Goal: Ask a question

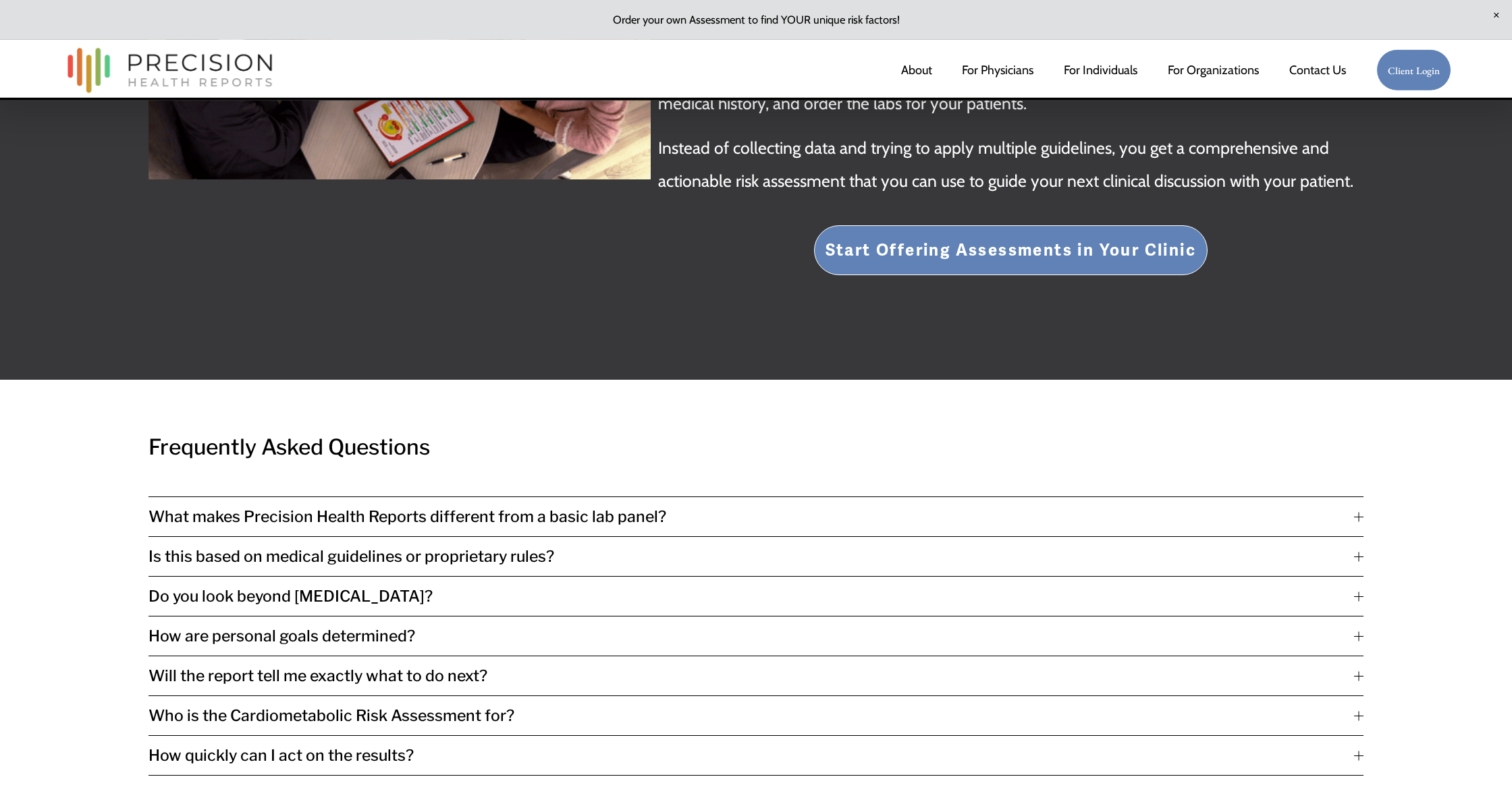
scroll to position [2957, 0]
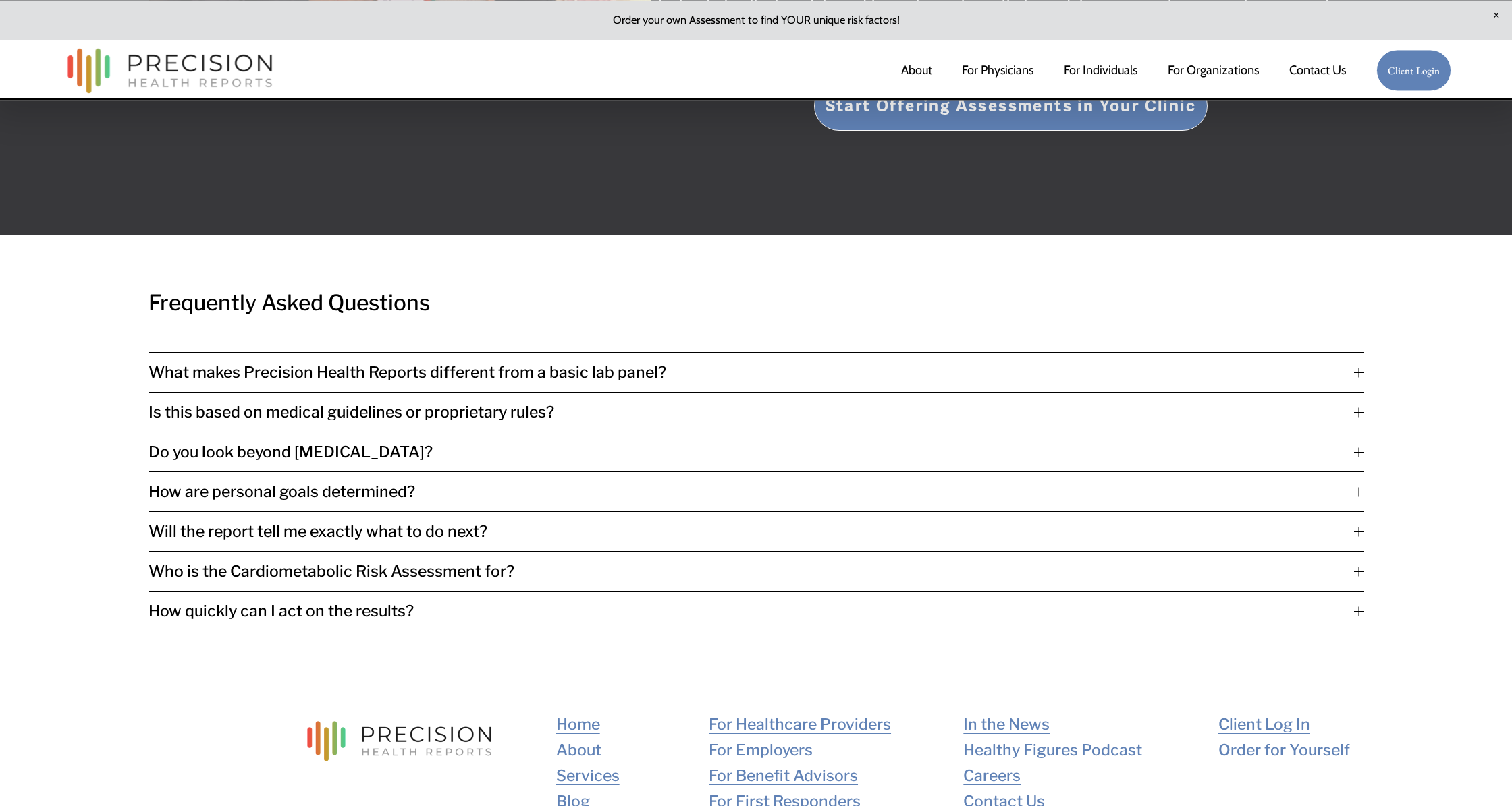
click at [480, 403] on span "Is this based on medical guidelines or proprietary rules?" at bounding box center [751, 412] width 1206 height 19
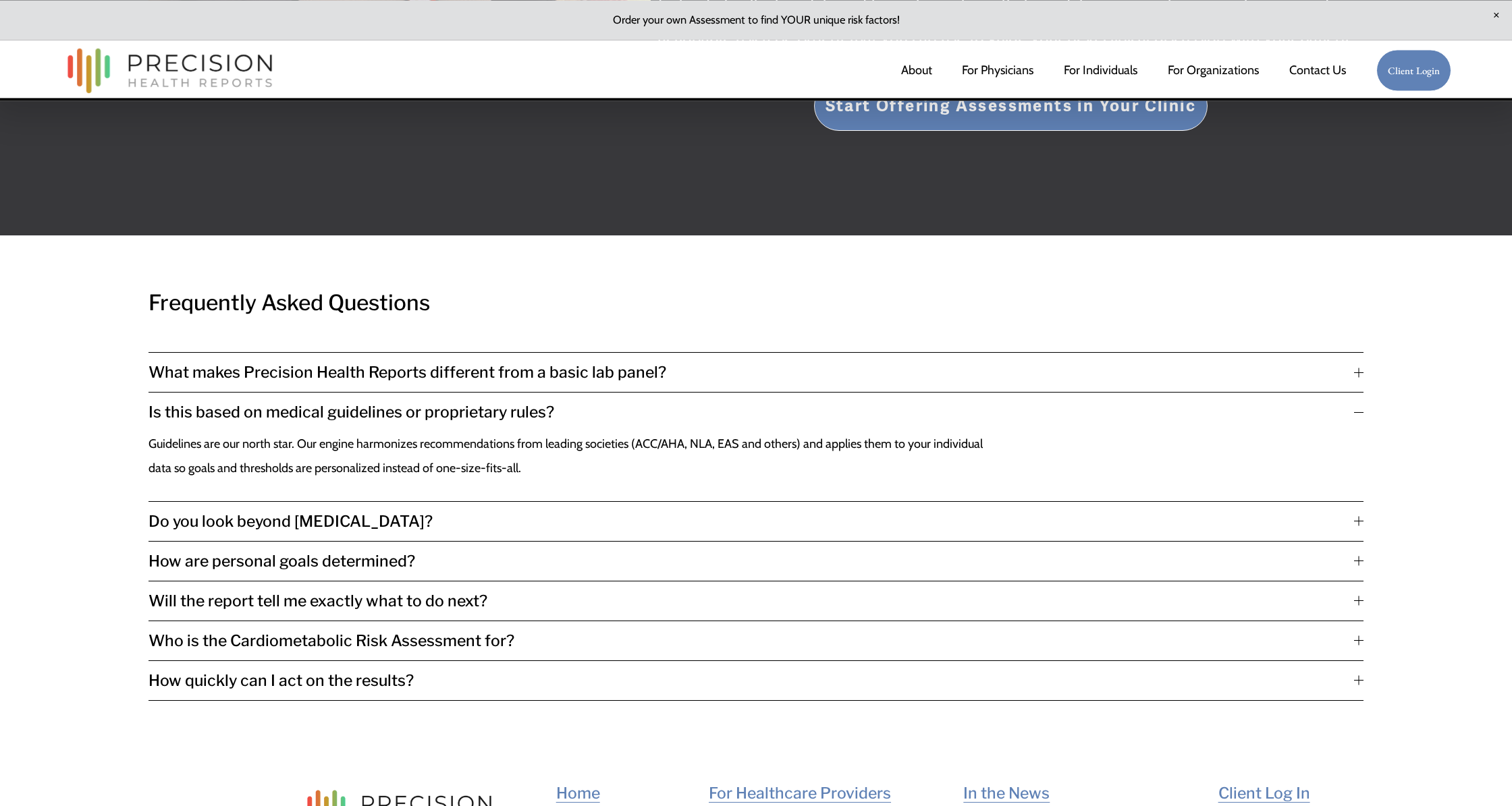
click at [491, 403] on span "Is this based on medical guidelines or proprietary rules?" at bounding box center [751, 412] width 1206 height 19
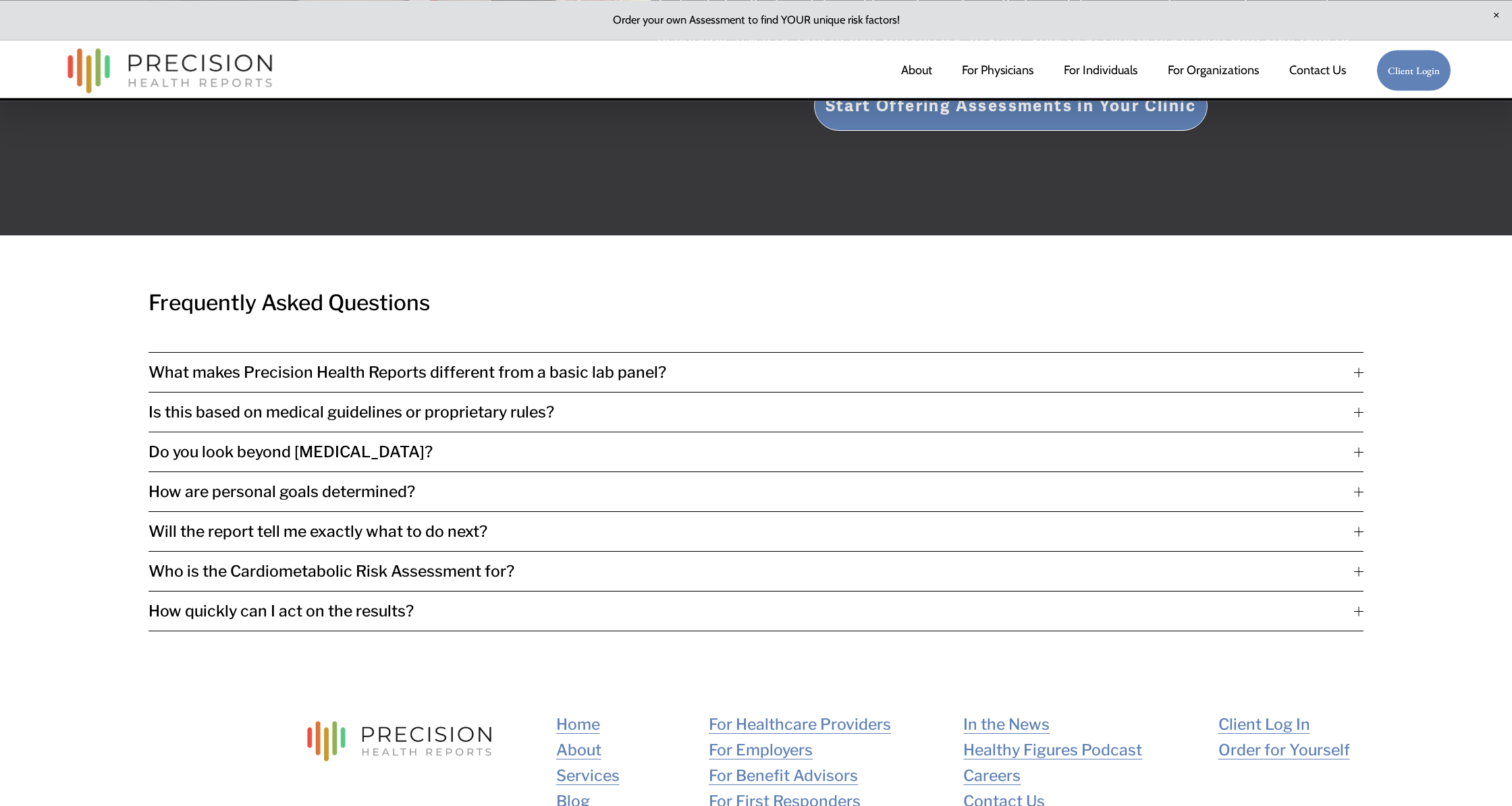
click at [174, 484] on span "How are personal goals determined?" at bounding box center [751, 492] width 1206 height 19
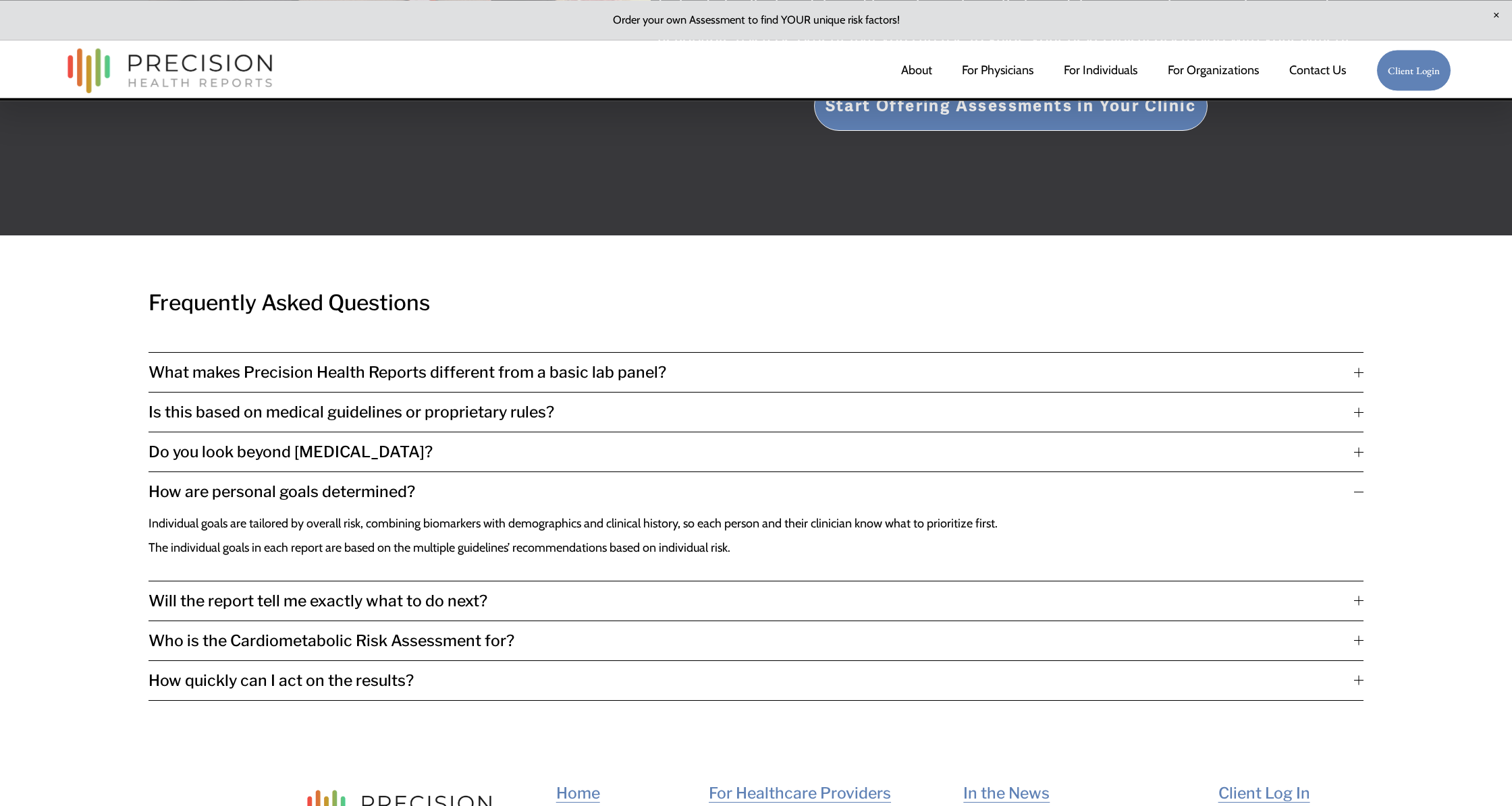
click at [174, 484] on span "How are personal goals determined?" at bounding box center [751, 492] width 1206 height 19
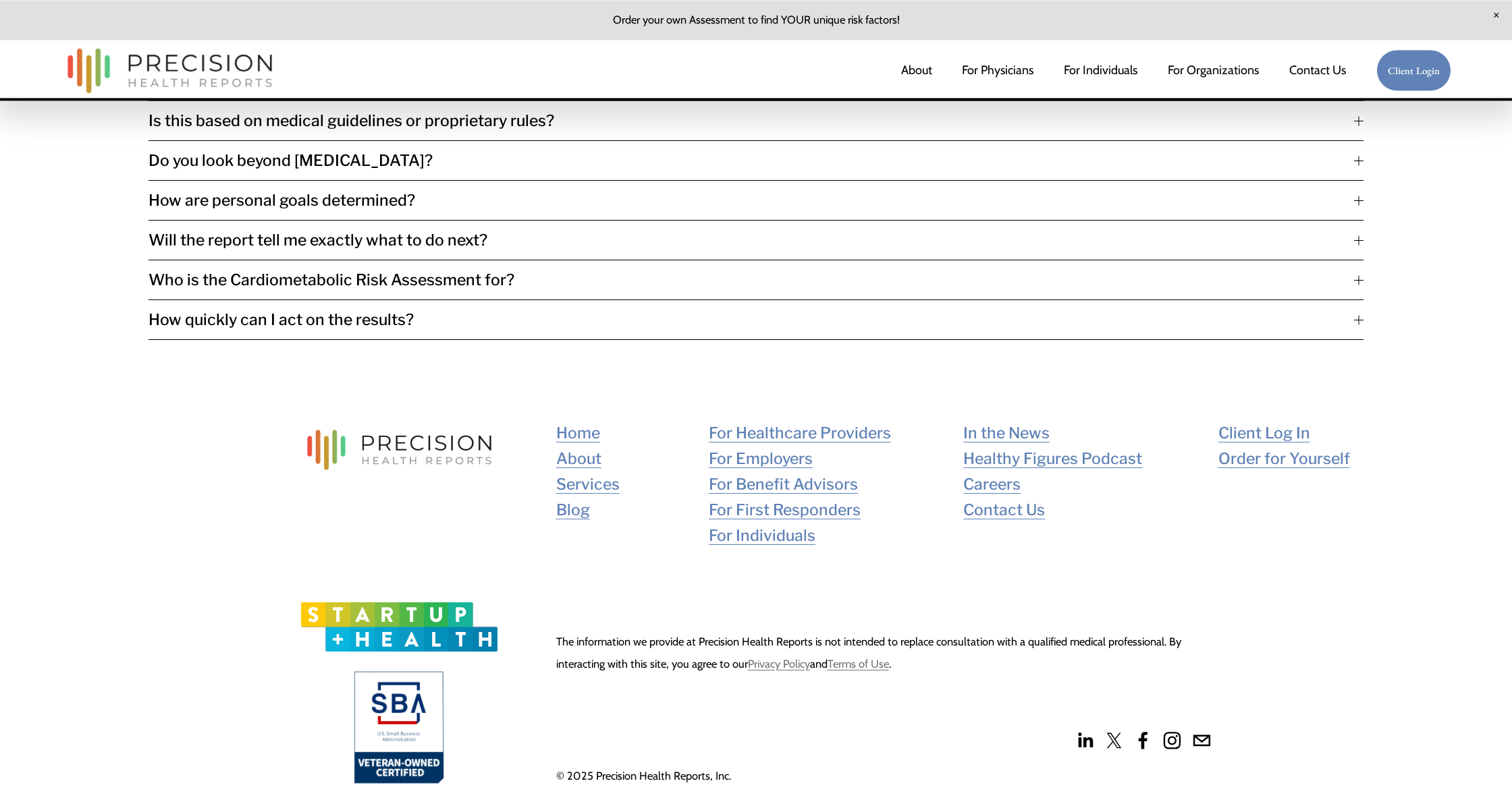
scroll to position [3262, 0]
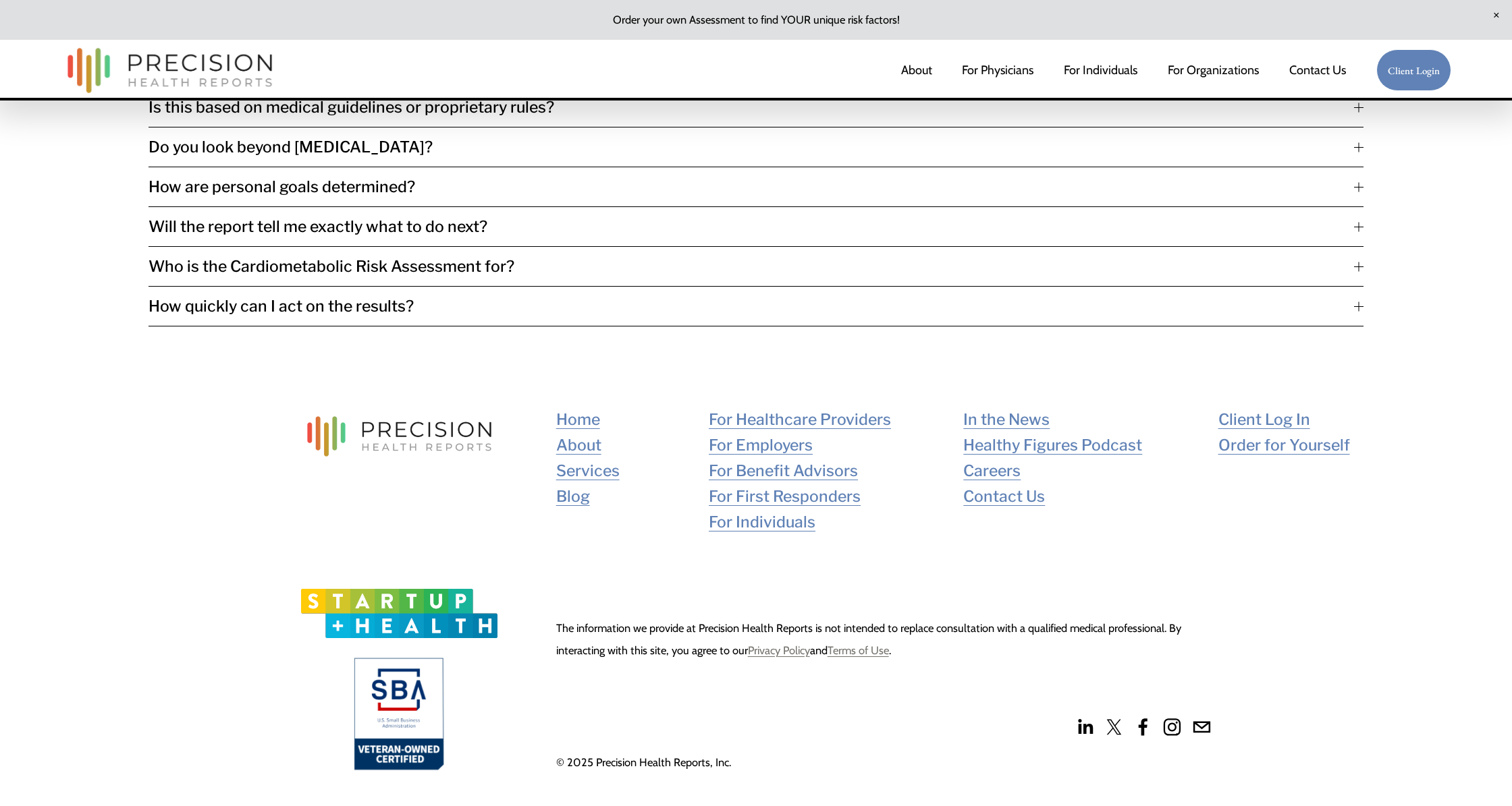
click at [791, 416] on link "For Healthcare Providers" at bounding box center [800, 419] width 183 height 25
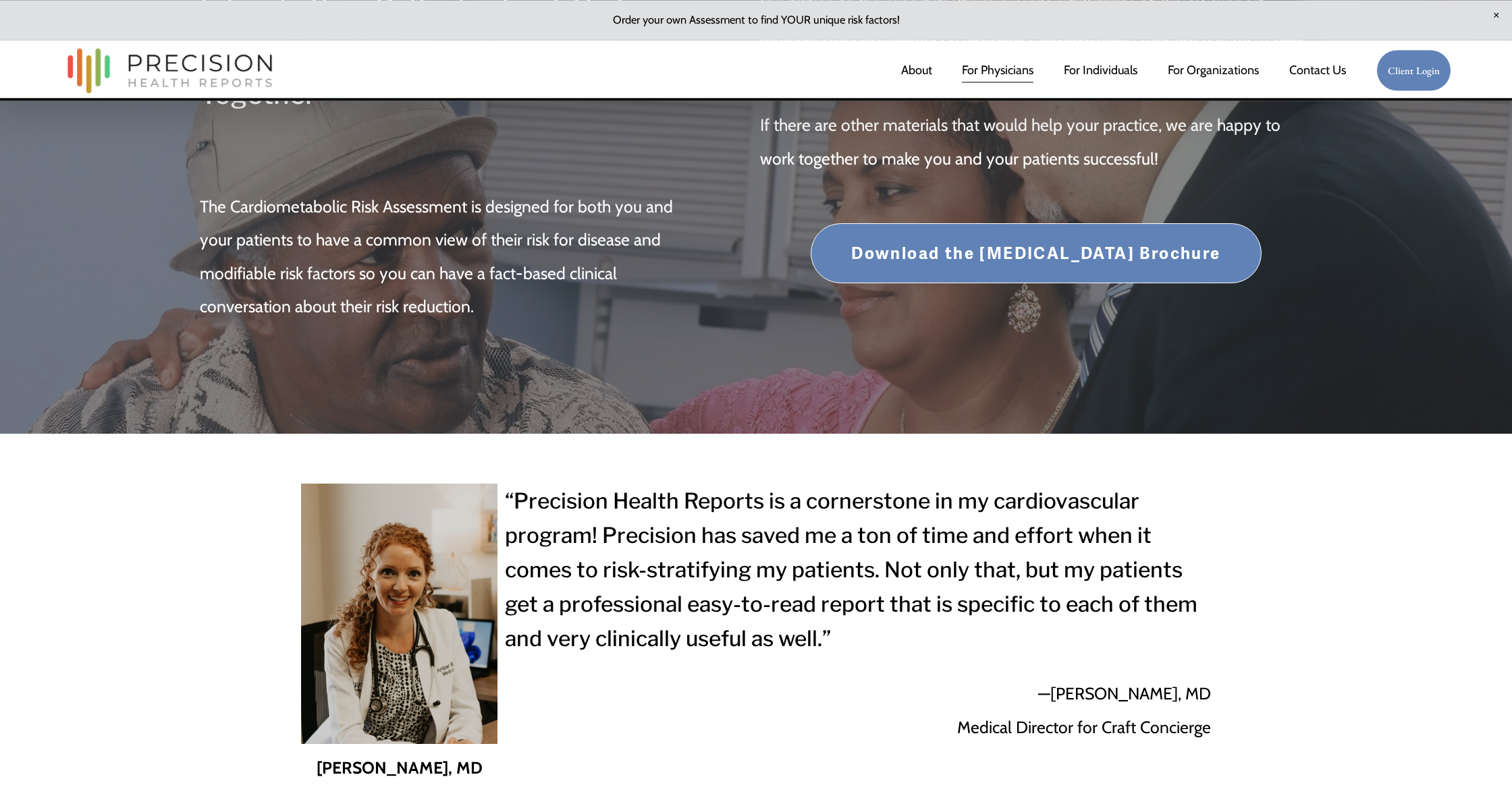
scroll to position [4987, 0]
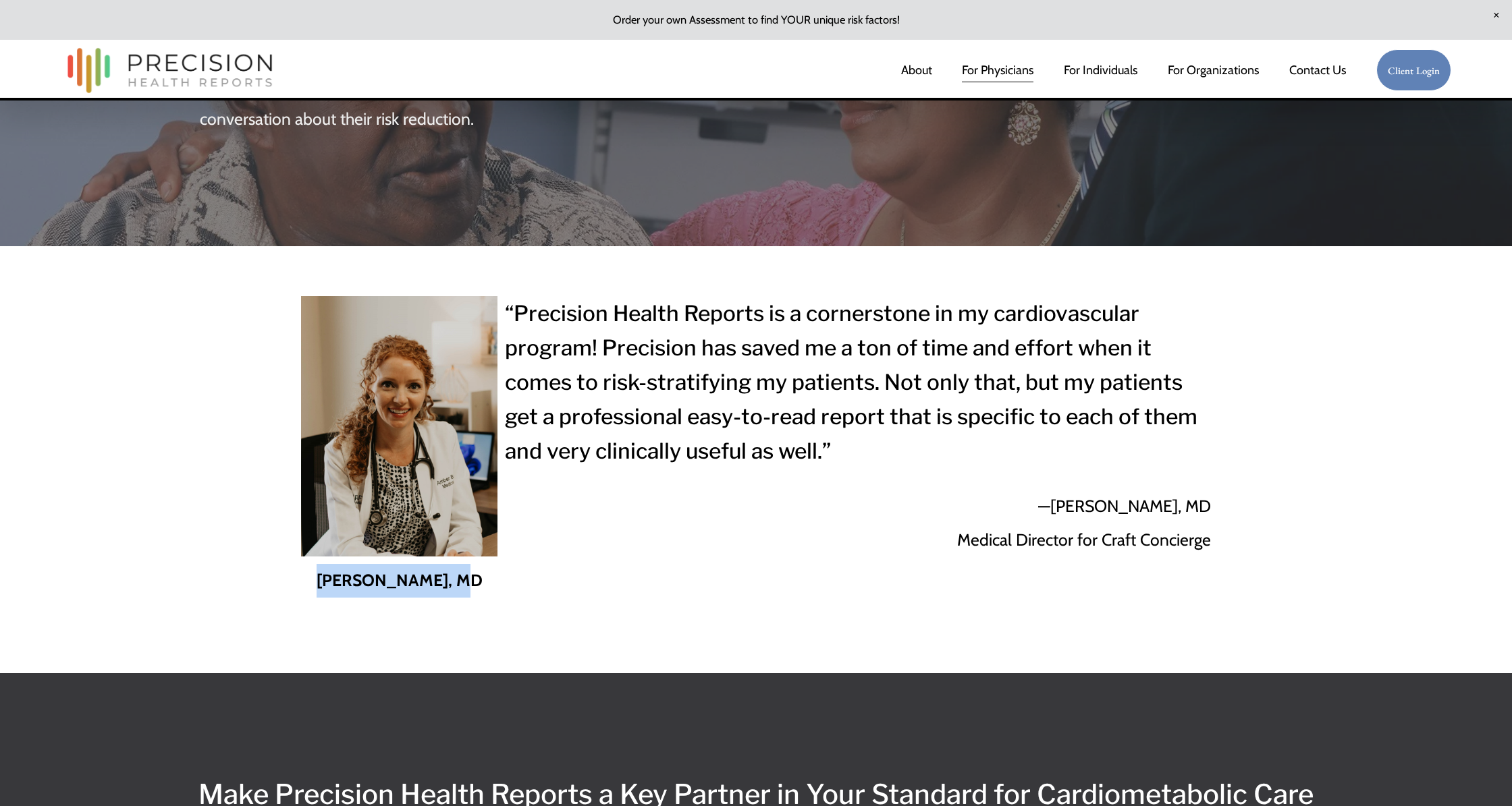
drag, startPoint x: 339, startPoint y: 548, endPoint x: 467, endPoint y: 544, distance: 128.1
click at [467, 564] on p "[PERSON_NAME], MD" at bounding box center [399, 580] width 196 height 34
copy strong "[PERSON_NAME], MD"
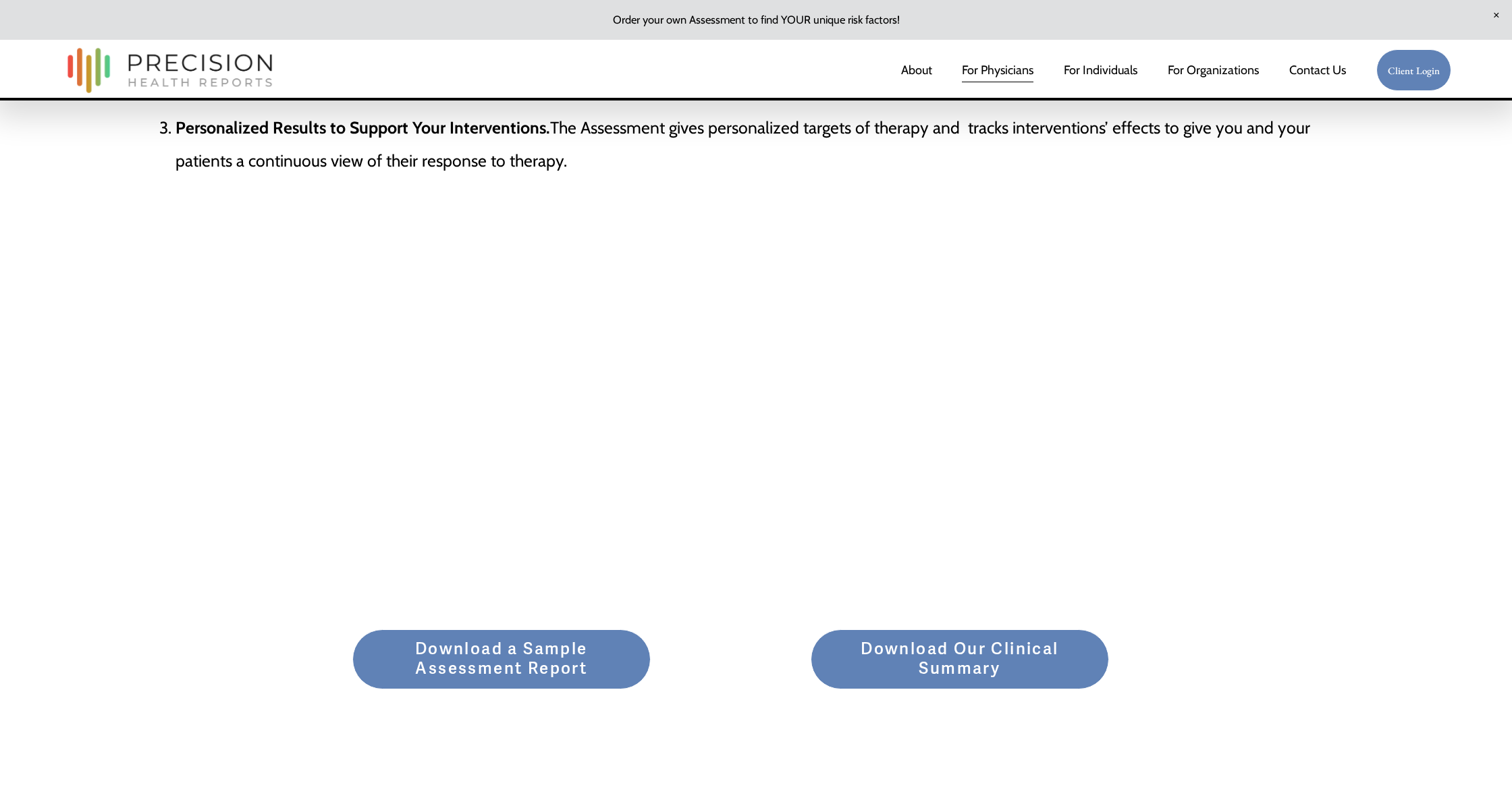
scroll to position [1447, 0]
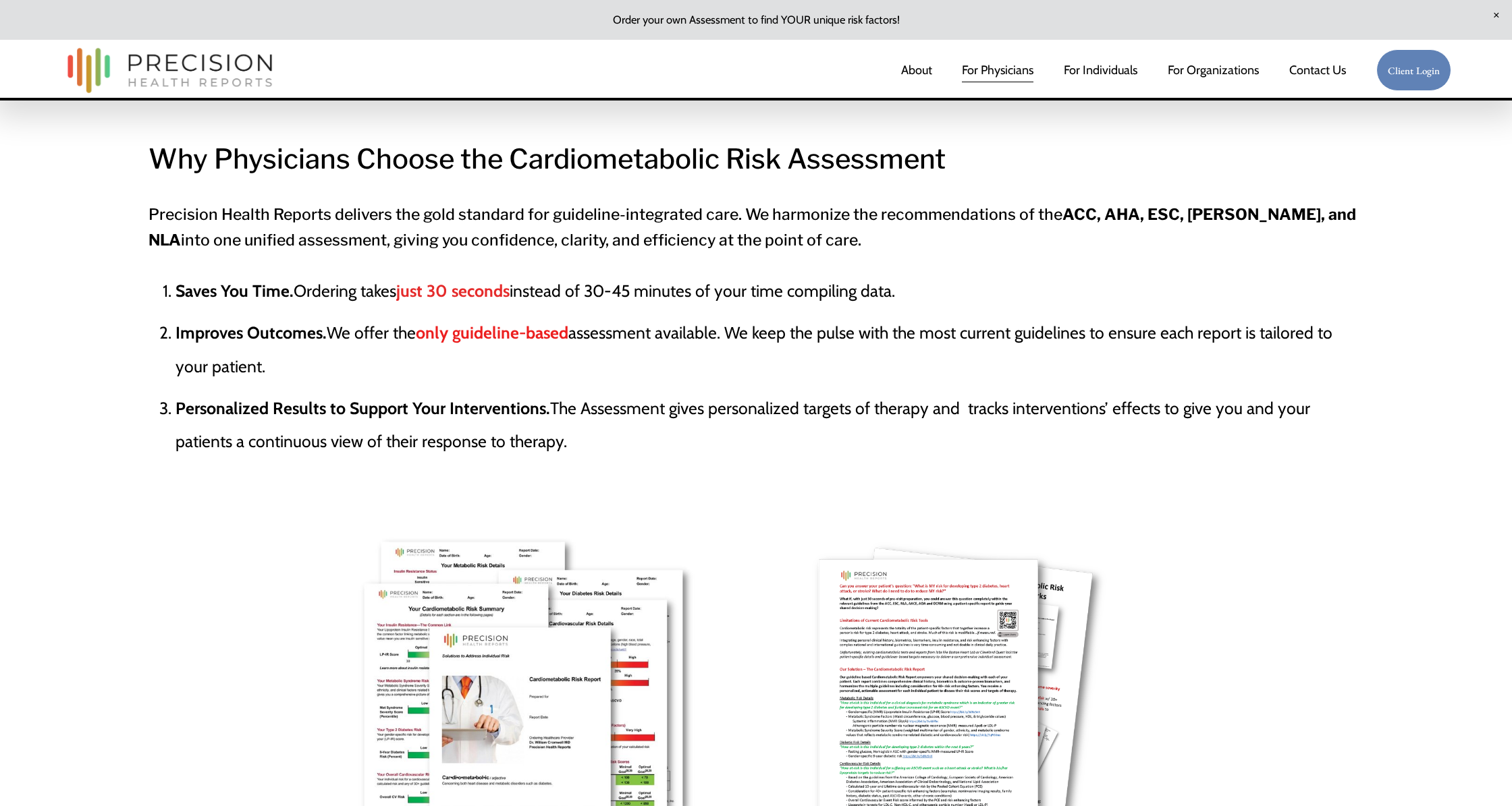
click at [1329, 70] on link "Contact Us" at bounding box center [1318, 70] width 57 height 27
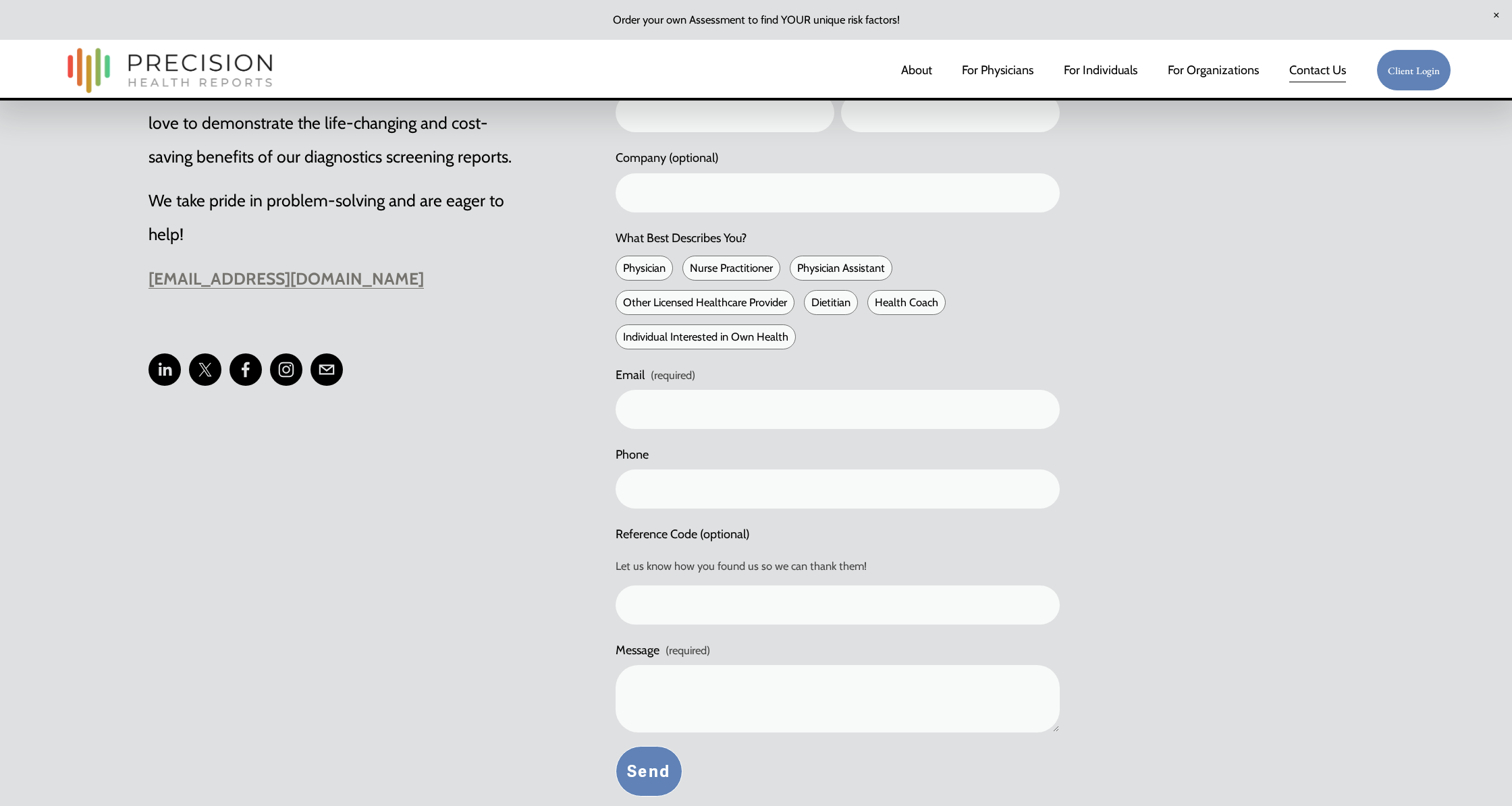
scroll to position [702, 0]
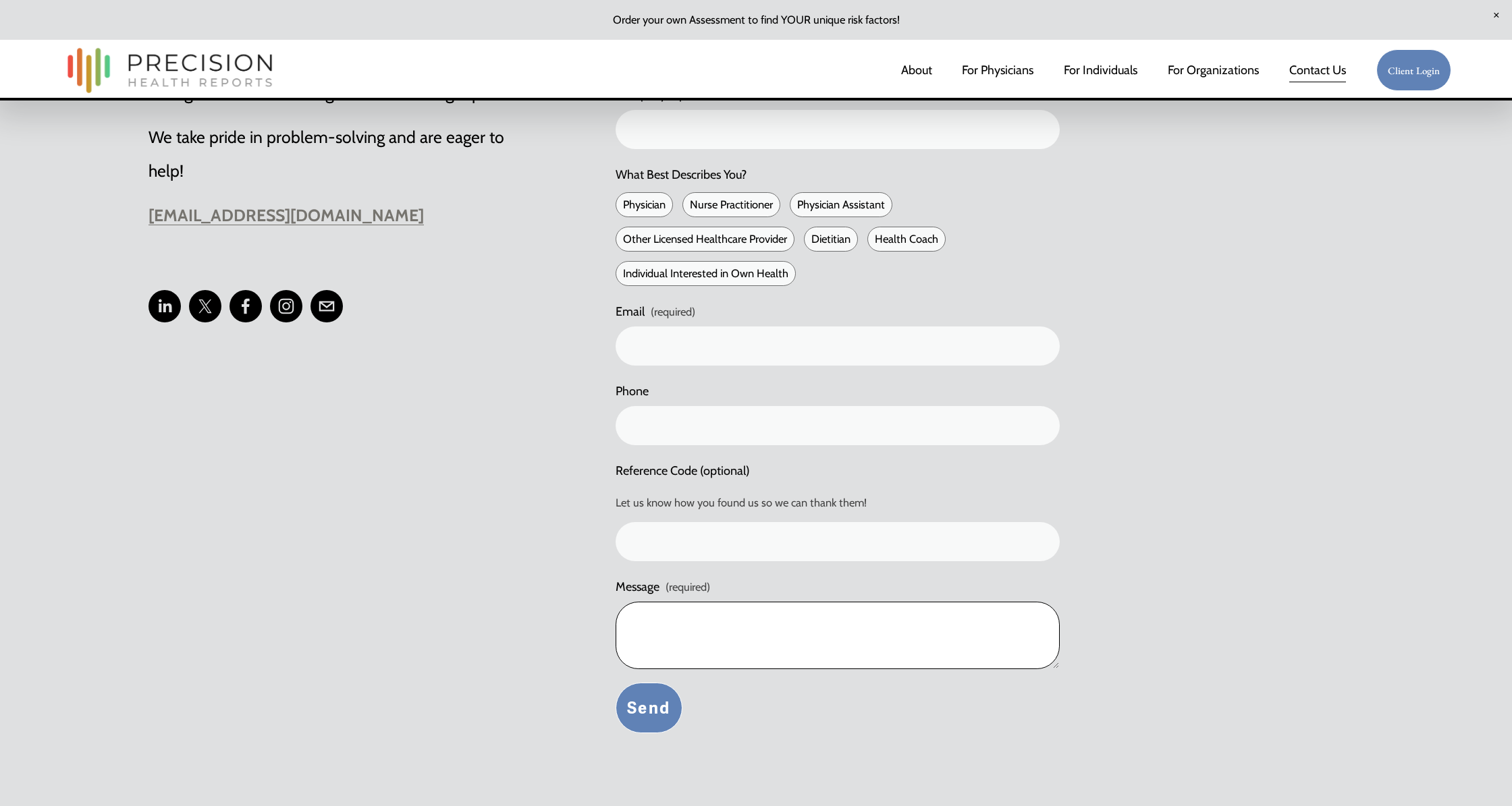
click at [710, 625] on textarea "Message (required)" at bounding box center [837, 635] width 444 height 67
type textarea "C"
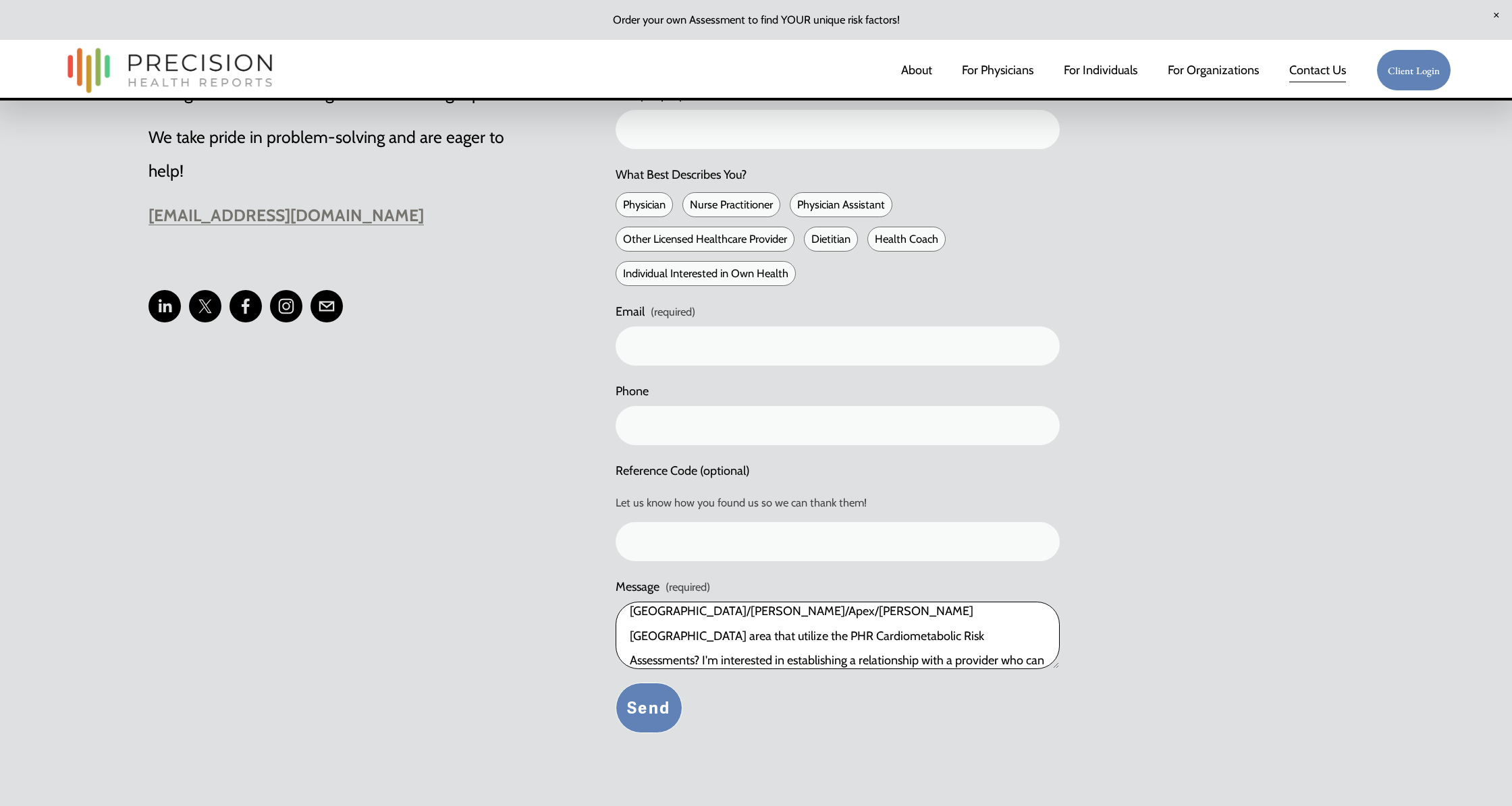
scroll to position [59, 0]
click at [997, 638] on textarea "Can you provide names of a few doctors in the Raleigh/Cary/Apex/Holly Springs a…" at bounding box center [837, 635] width 444 height 67
click at [998, 658] on textarea "Can you provide names of a few doctors in the Raleigh/Cary/Apex/Holly Springs a…" at bounding box center [837, 635] width 444 height 67
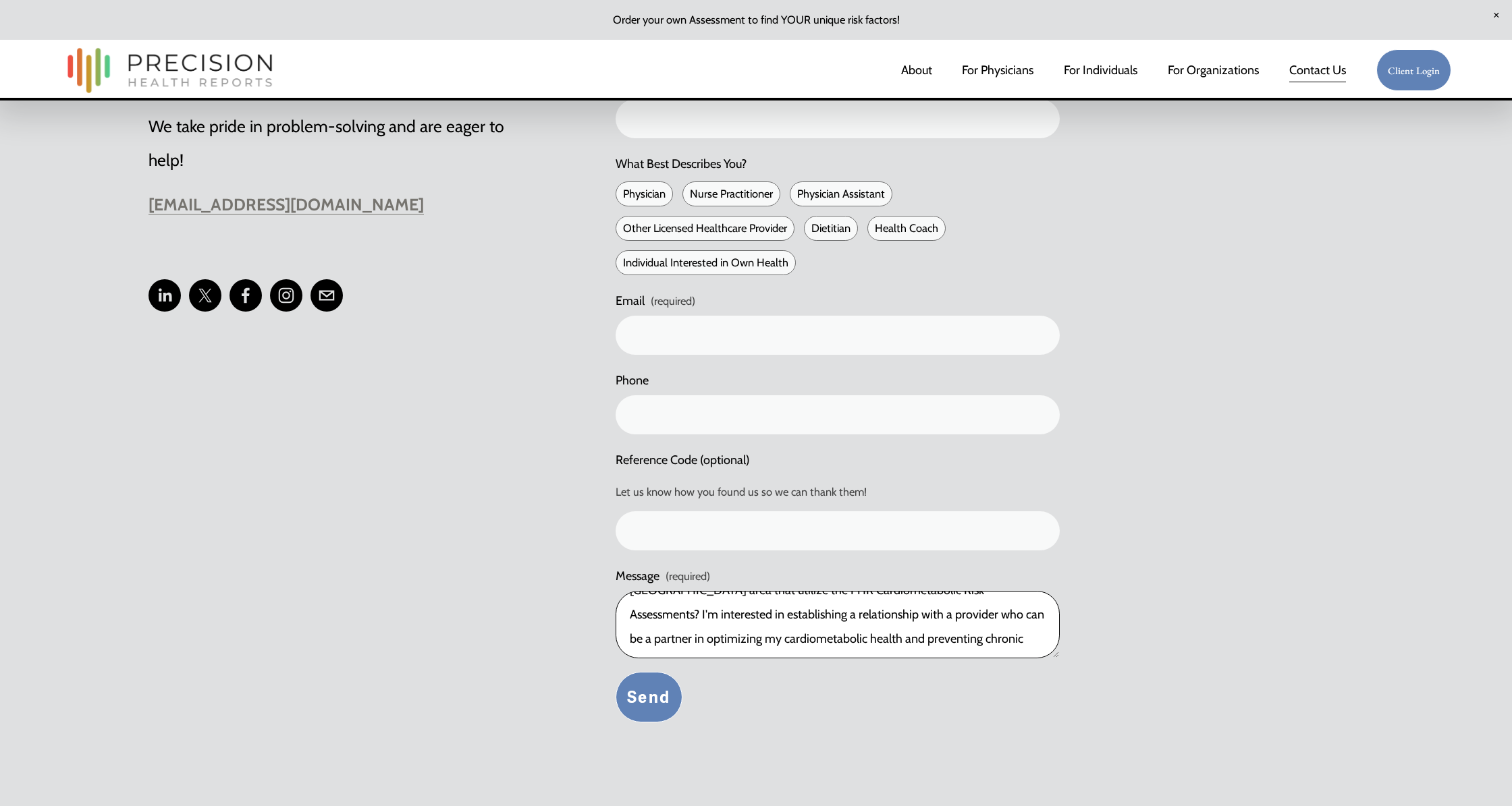
scroll to position [83, 0]
drag, startPoint x: 1056, startPoint y: 656, endPoint x: 1062, endPoint y: 684, distance: 28.6
click at [1060, 684] on textarea "Can you provide names of a few doctors in the Raleigh/Cary/Apex/Holly Springs a…" at bounding box center [837, 639] width 444 height 96
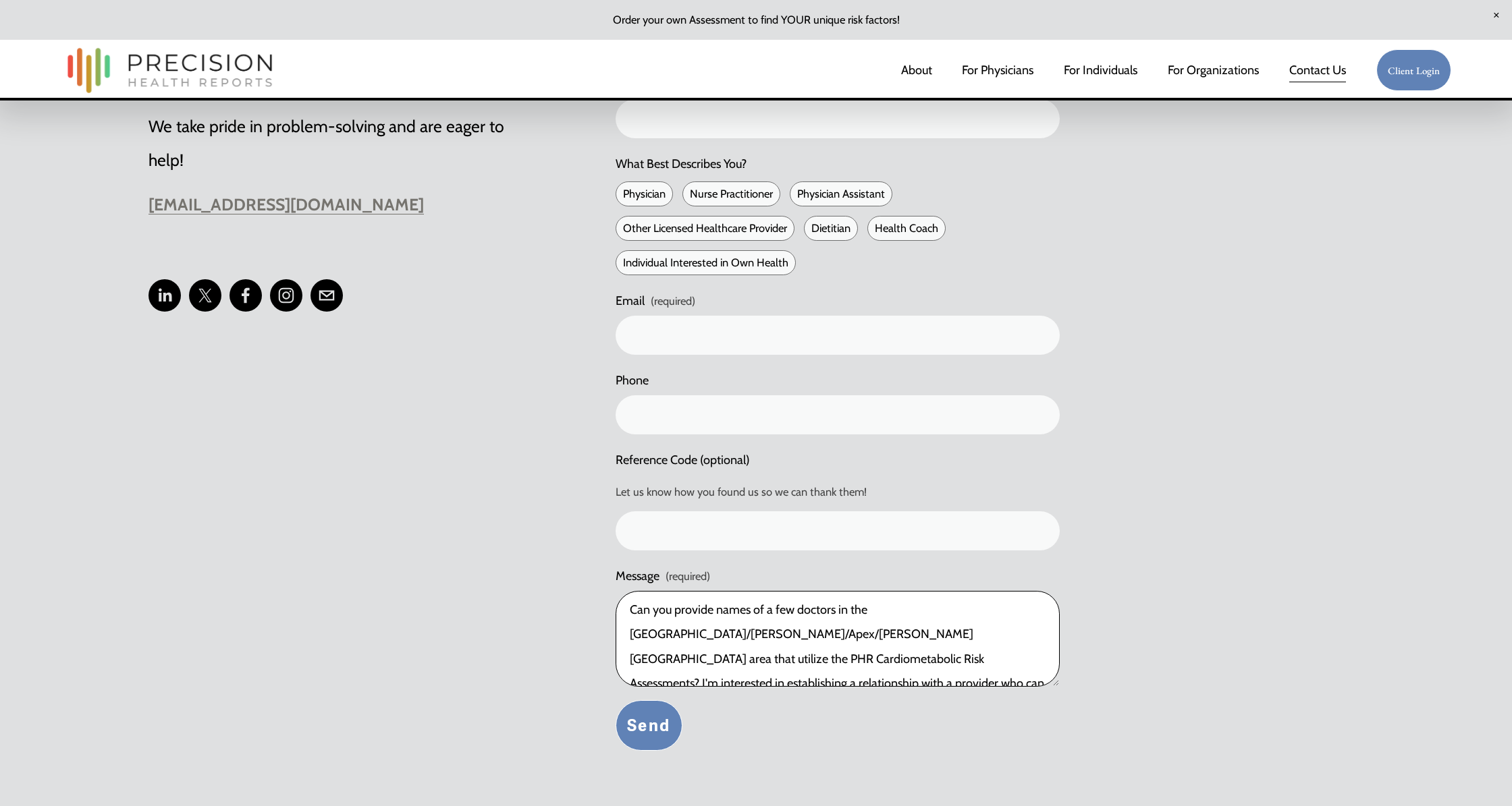
scroll to position [0, 0]
drag, startPoint x: 719, startPoint y: 637, endPoint x: 720, endPoint y: 665, distance: 28.0
click at [719, 637] on textarea "Can you provide names of a few doctors in the Raleigh/Cary/Apex/Holly Springs a…" at bounding box center [837, 639] width 444 height 96
click at [978, 638] on textarea "Can you provide names of a few doctors in the Raleigh/Cary/Apex/Holly Springs a…" at bounding box center [837, 639] width 444 height 96
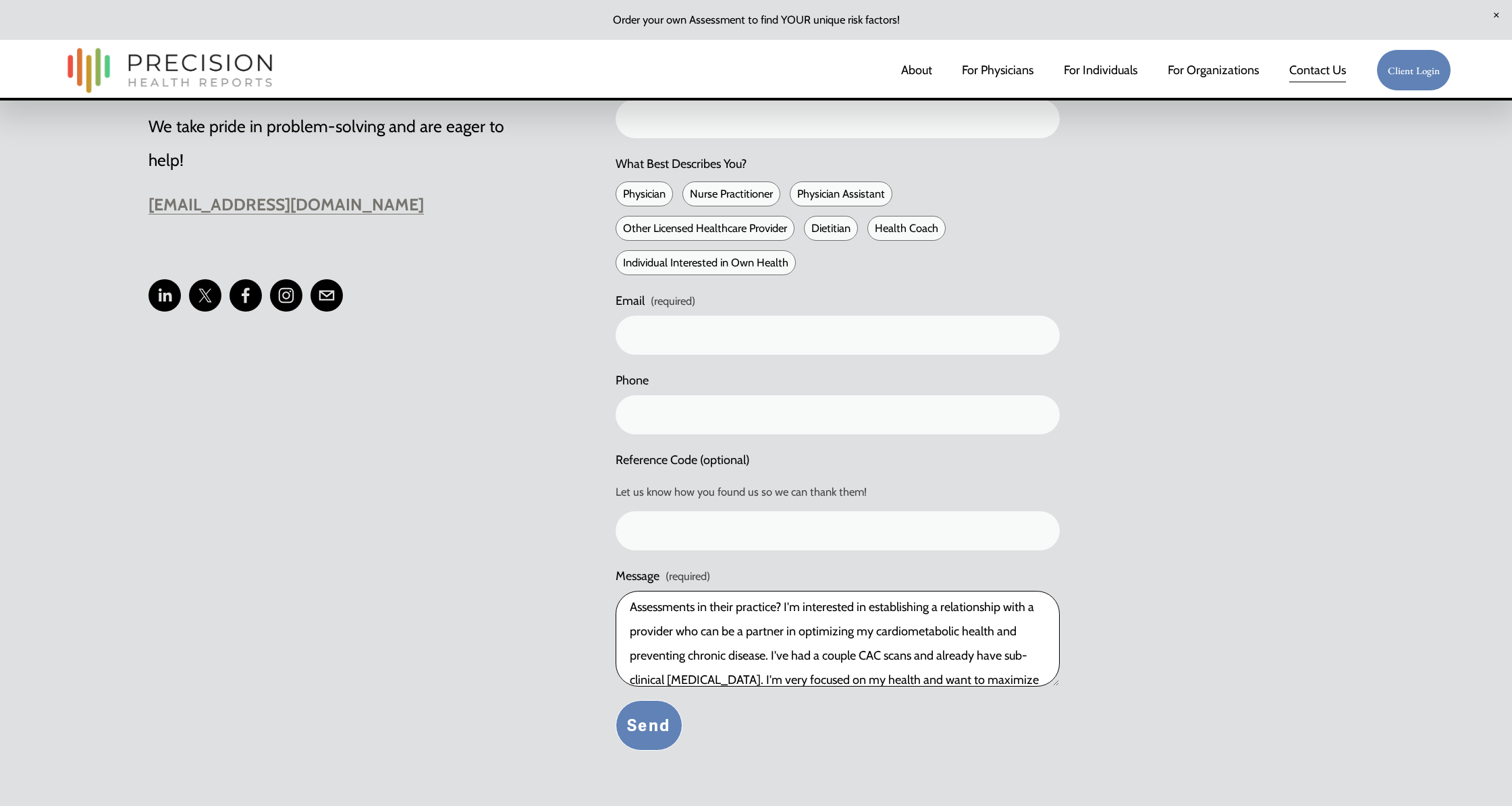
click at [706, 658] on textarea "Can you provide names of a few doctors in the Raleigh/Cary/Apex/Holly Springs a…" at bounding box center [837, 639] width 444 height 96
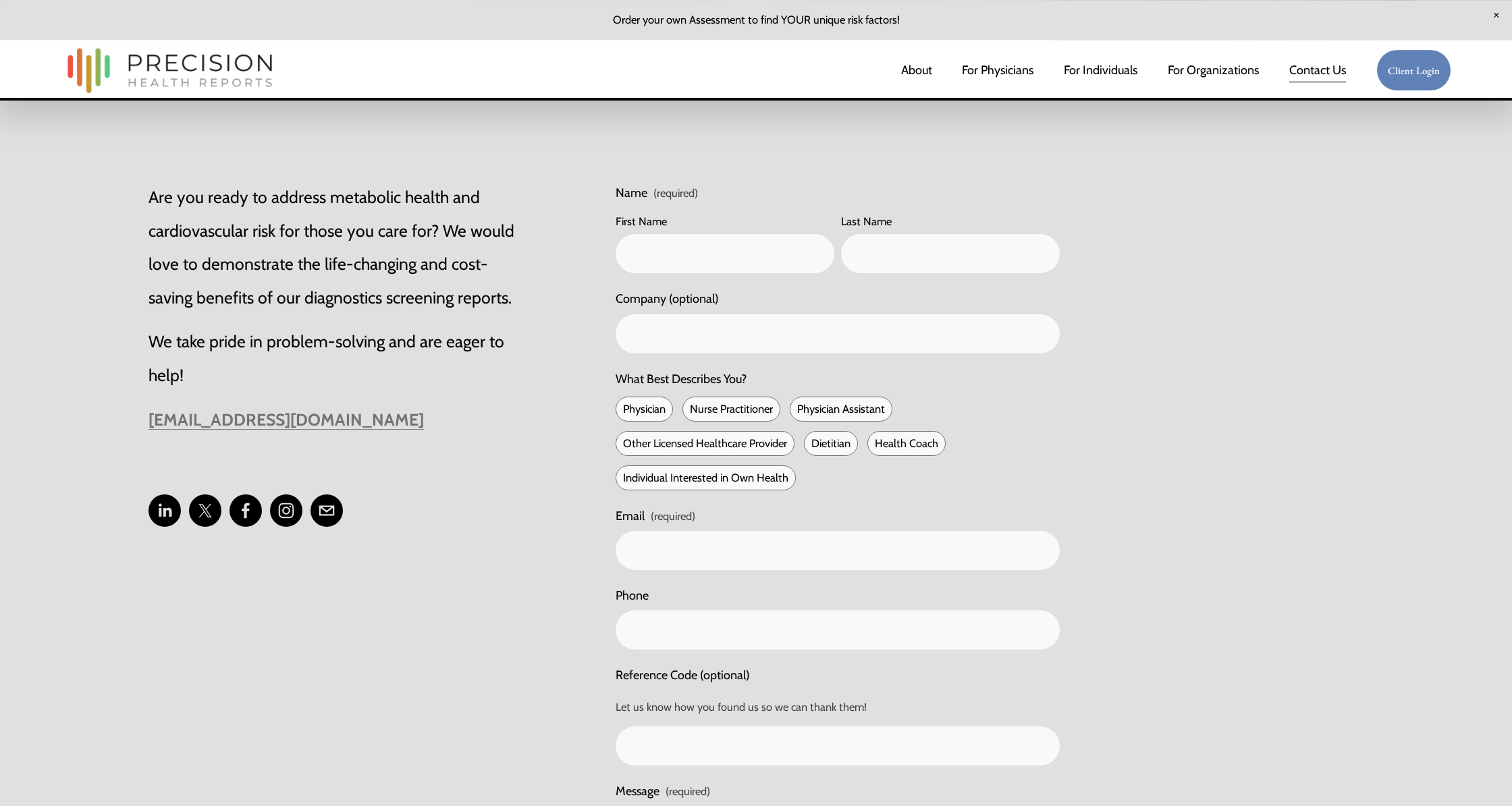
scroll to position [497, 0]
type textarea "Can you provide names of a few doctors in the Raleigh/Cary/Apex/Holly Springs a…"
click at [686, 246] on input "First Name" at bounding box center [725, 254] width 219 height 39
type input "Michael"
type input "Shoaf"
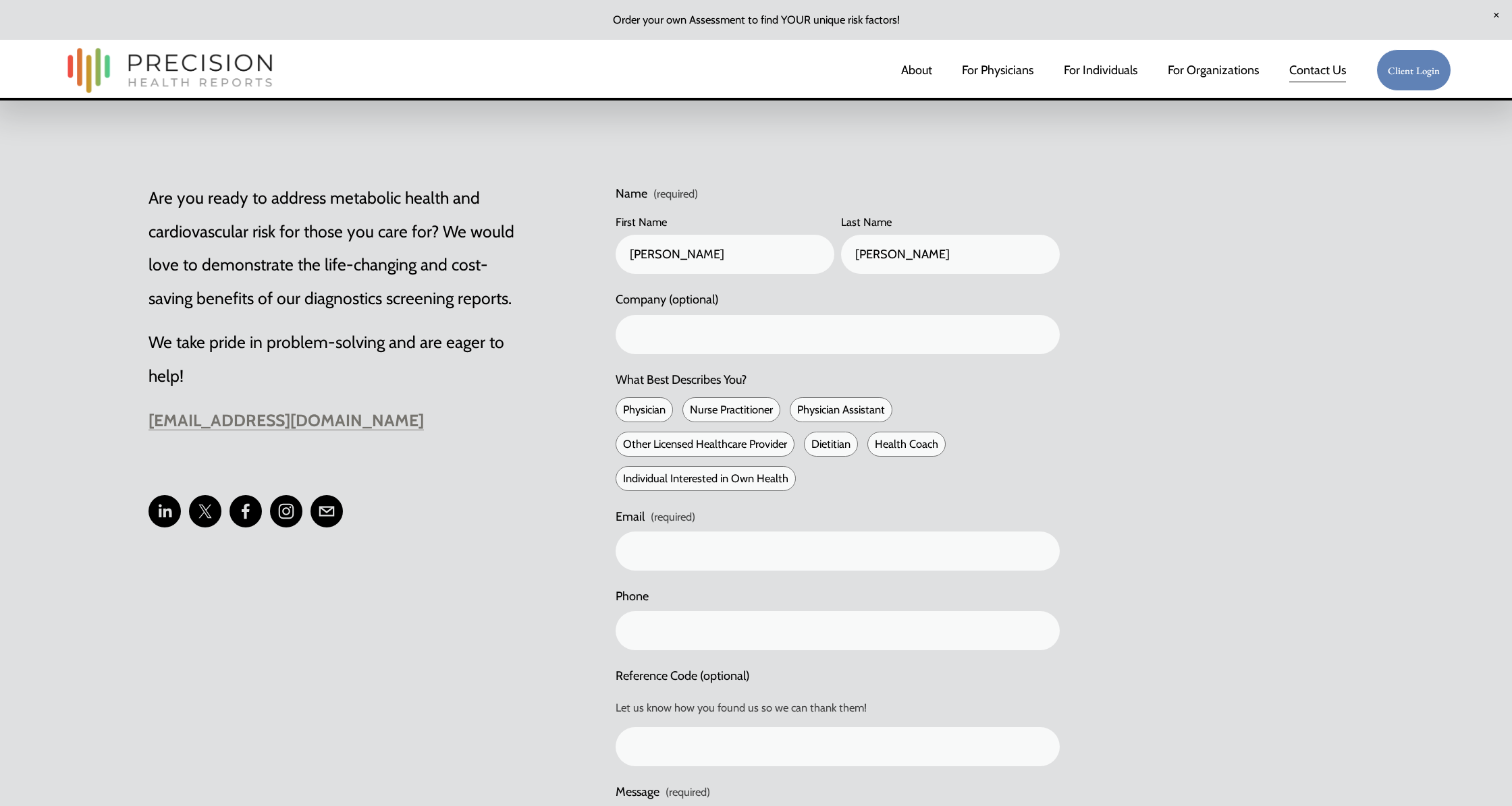
click at [690, 478] on span "Individual Interested in Own Health" at bounding box center [706, 479] width 181 height 25
click at [626, 478] on input "Individual Interested in Own Health" at bounding box center [620, 478] width 10 height 10
checkbox input "true"
click at [712, 571] on input "Email (required)" at bounding box center [837, 551] width 444 height 39
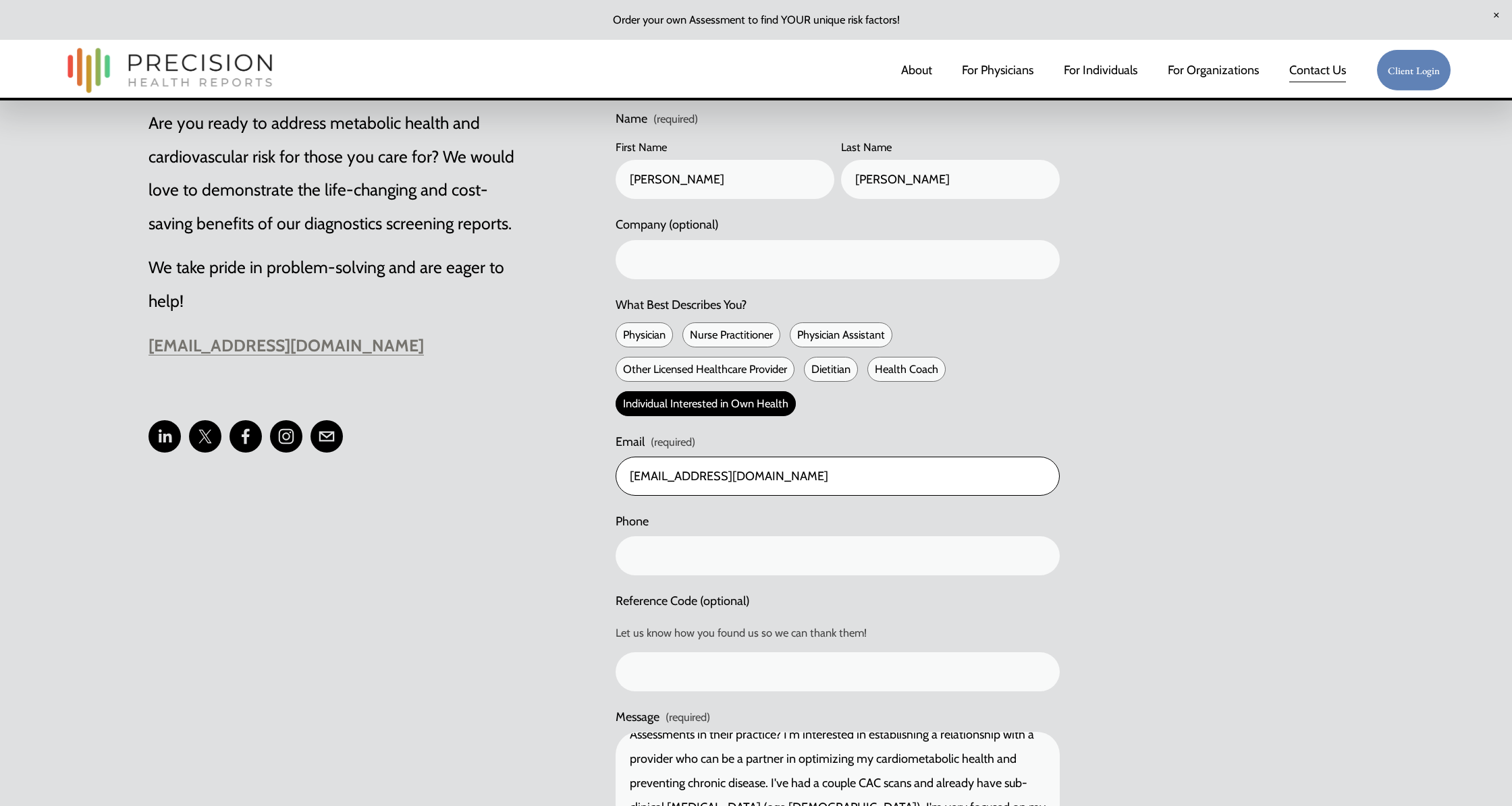
scroll to position [594, 0]
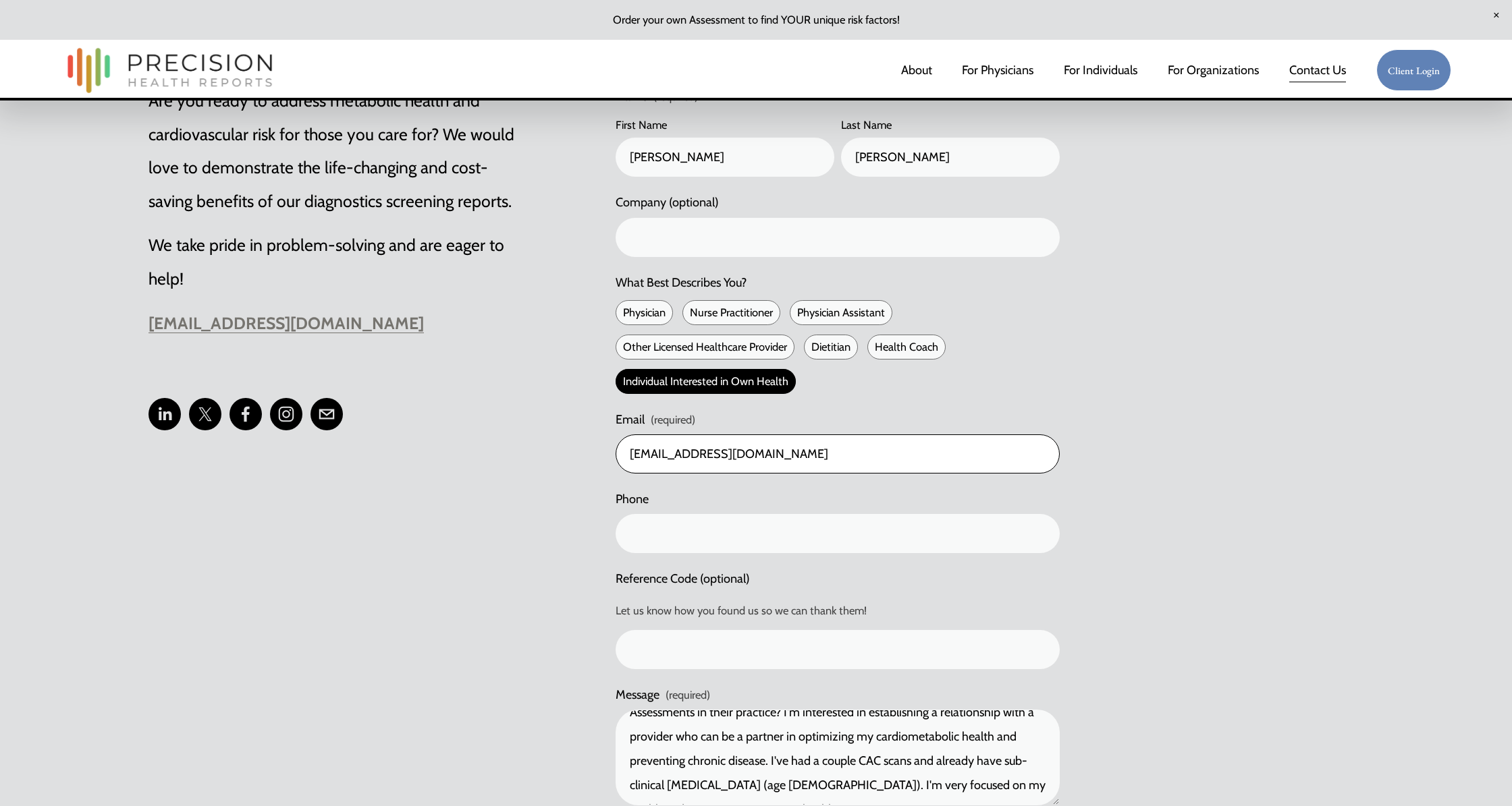
type input "jshoaf7@yahoo.com"
click at [783, 534] on input "text" at bounding box center [837, 533] width 444 height 39
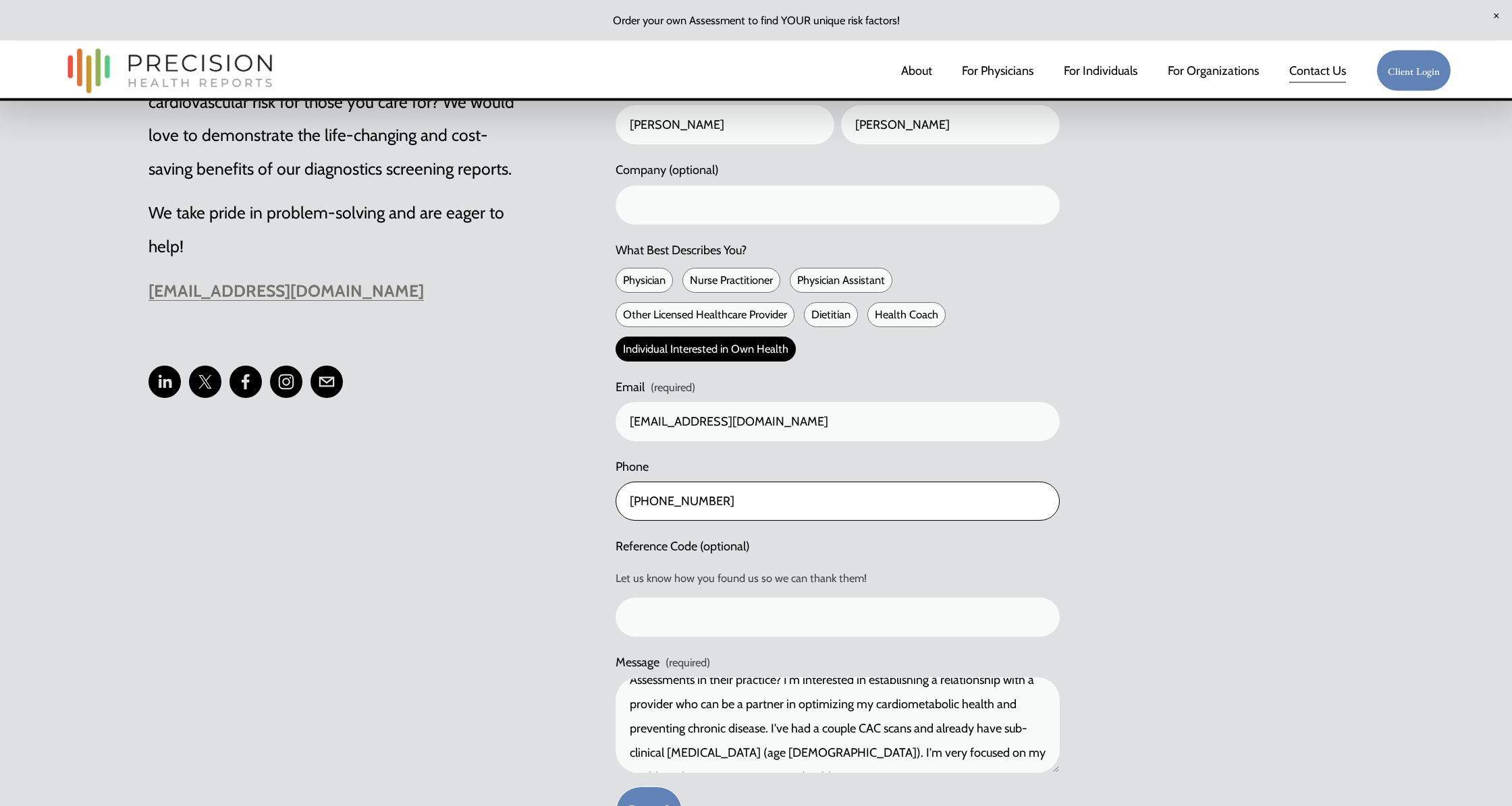
scroll to position [766, 0]
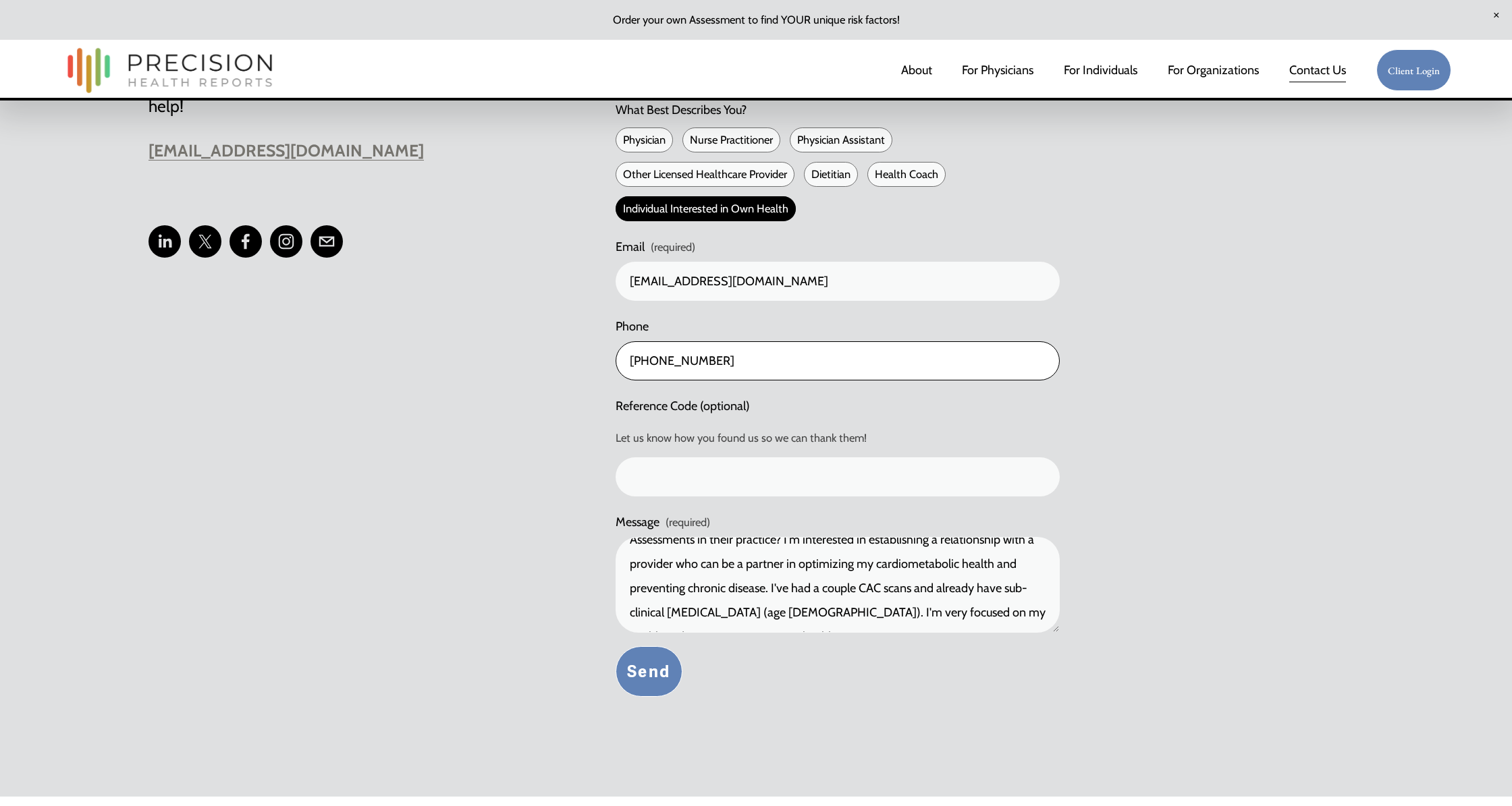
type input "(919) 303-1001"
click at [1080, 452] on div "Are you ready to address metabolic health and cardiovascular risk for those you…" at bounding box center [756, 305] width 1336 height 985
click at [646, 674] on button "Send Send" at bounding box center [649, 672] width 67 height 51
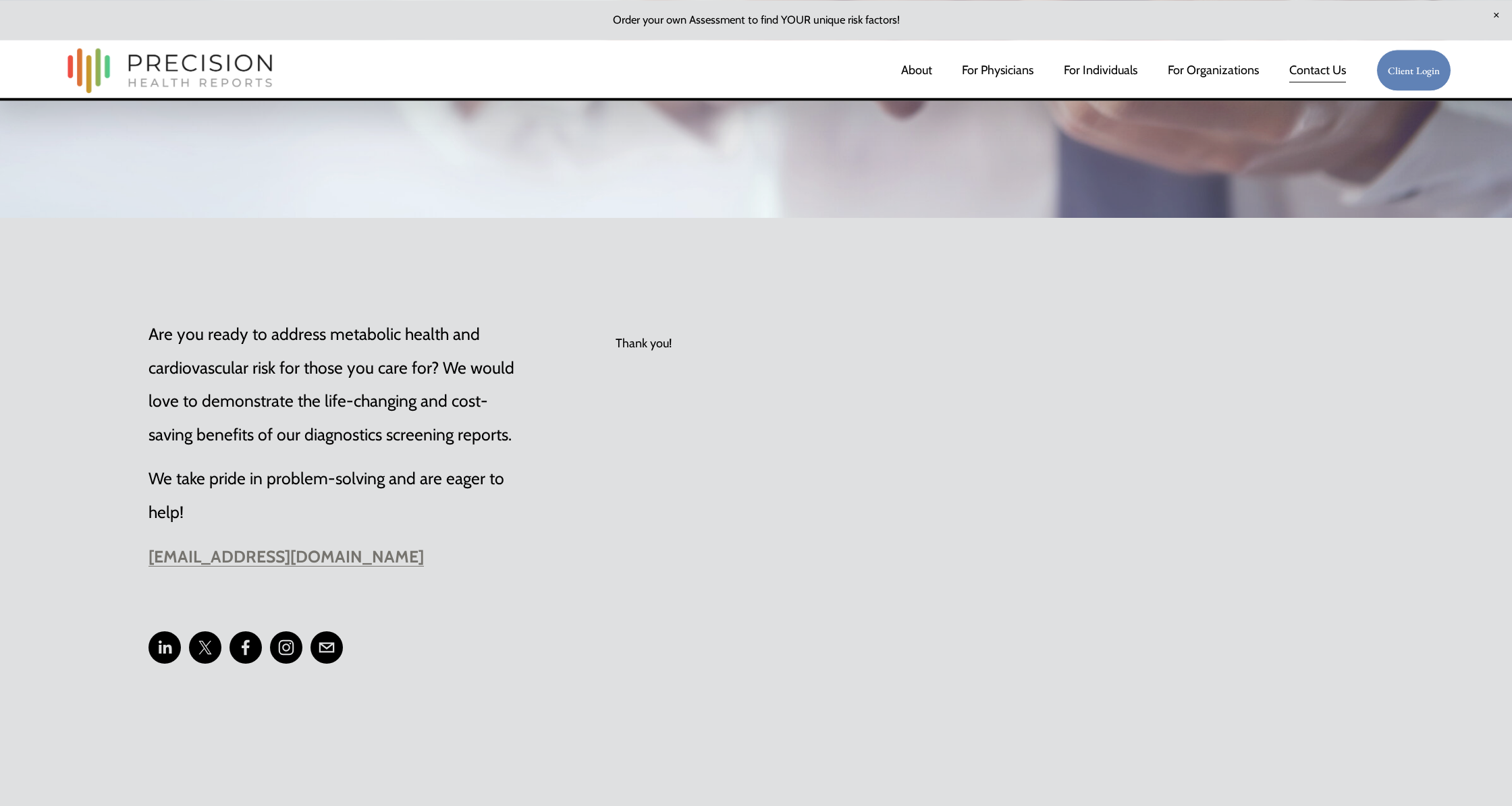
scroll to position [538, 0]
